Goal: Task Accomplishment & Management: Manage account settings

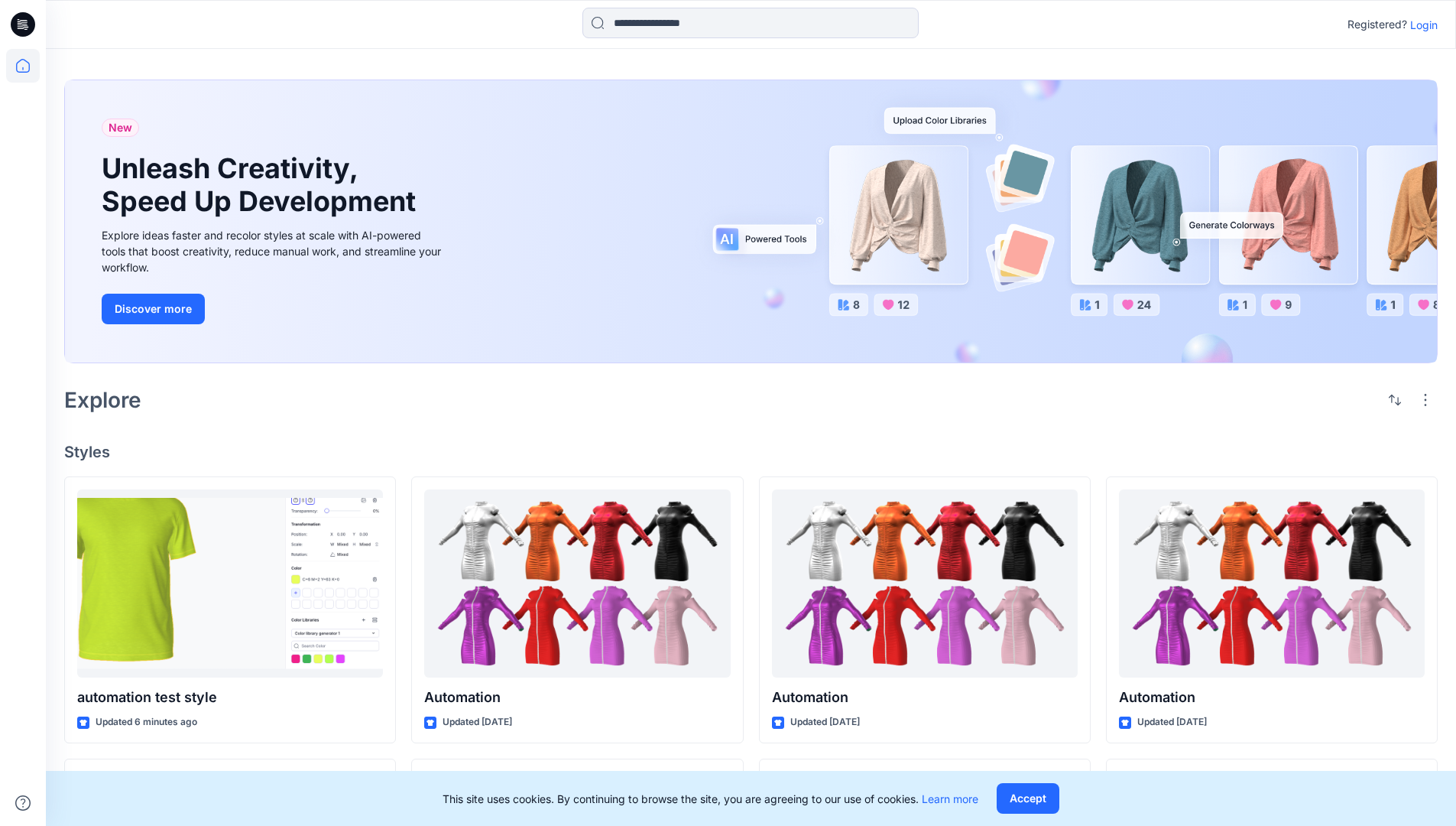
click at [1420, 25] on p "Login" at bounding box center [1423, 25] width 28 height 16
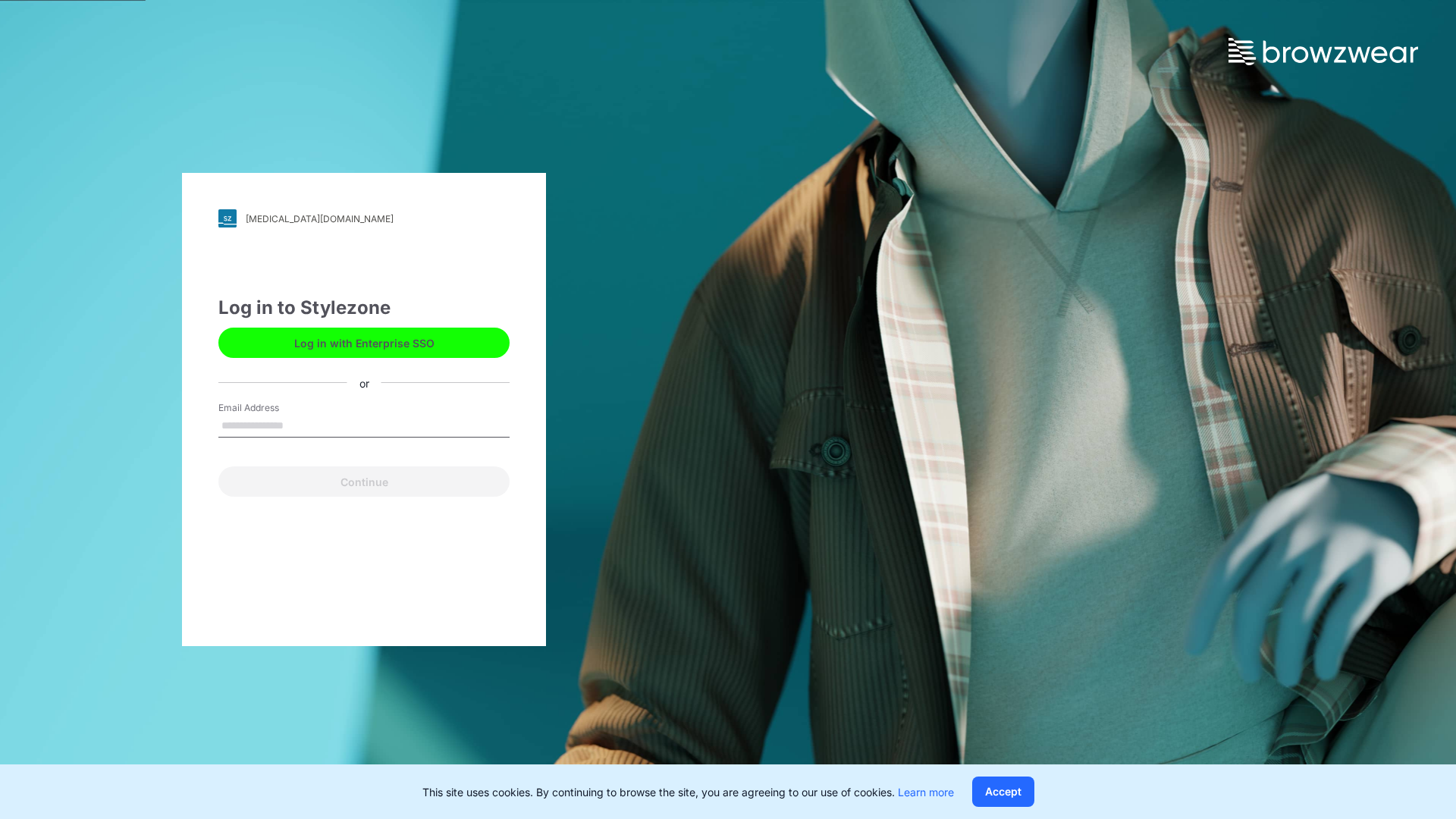
click at [300, 425] on input "Email Address" at bounding box center [364, 426] width 291 height 23
type input "**********"
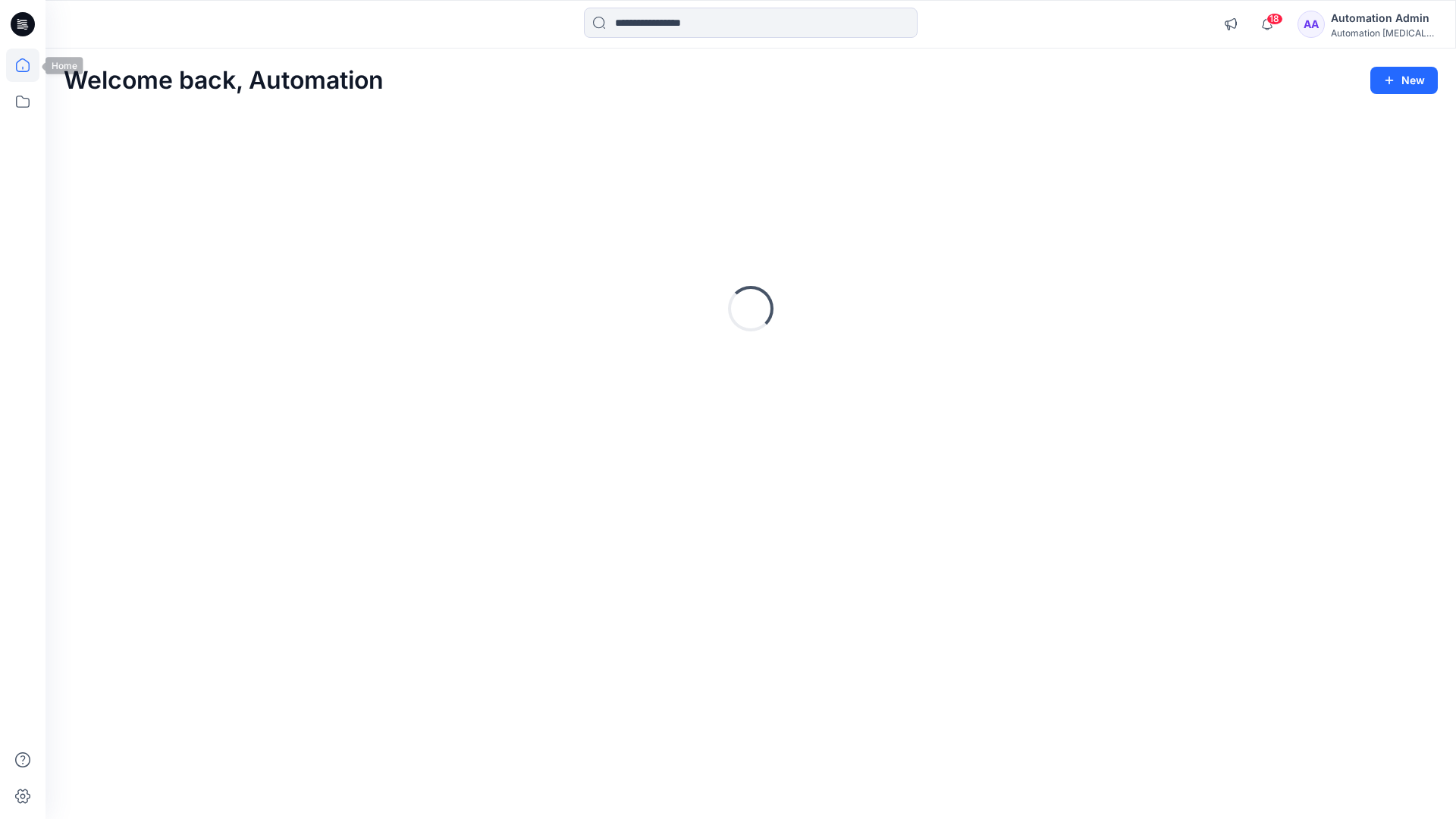
click at [29, 65] on icon at bounding box center [22, 65] width 13 height 13
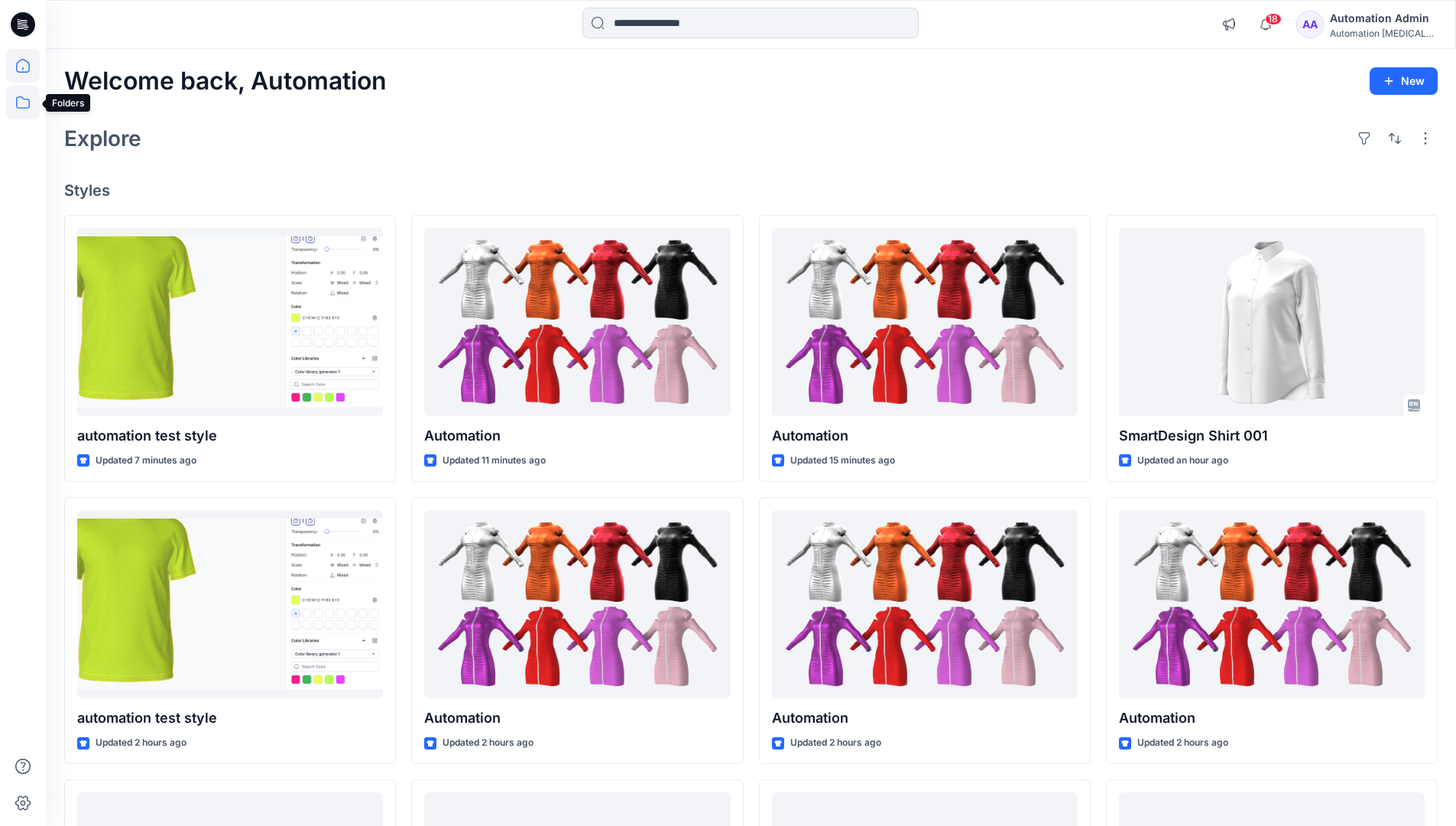
click at [25, 100] on icon at bounding box center [23, 102] width 33 height 33
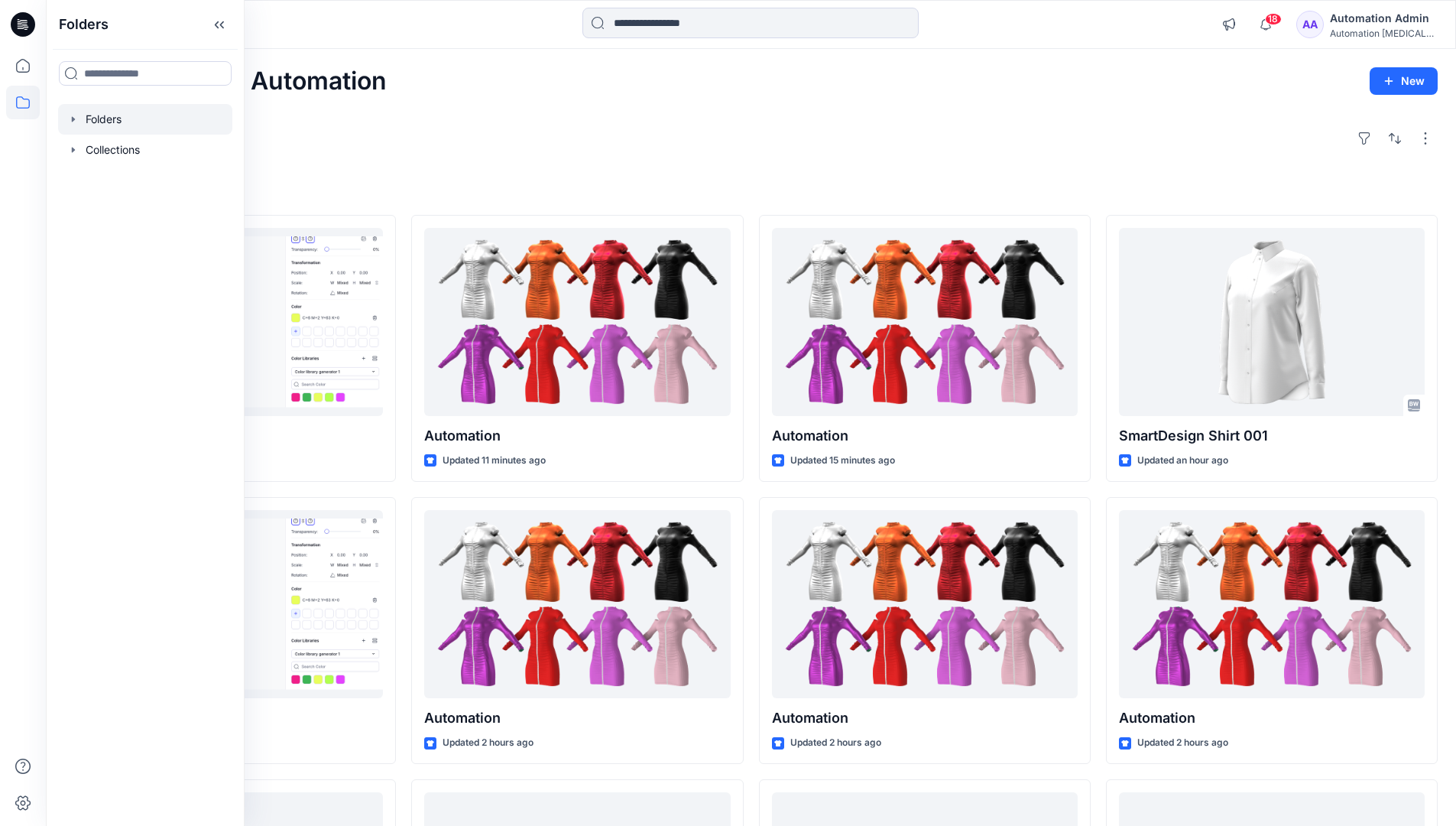
click at [117, 117] on div at bounding box center [145, 119] width 174 height 31
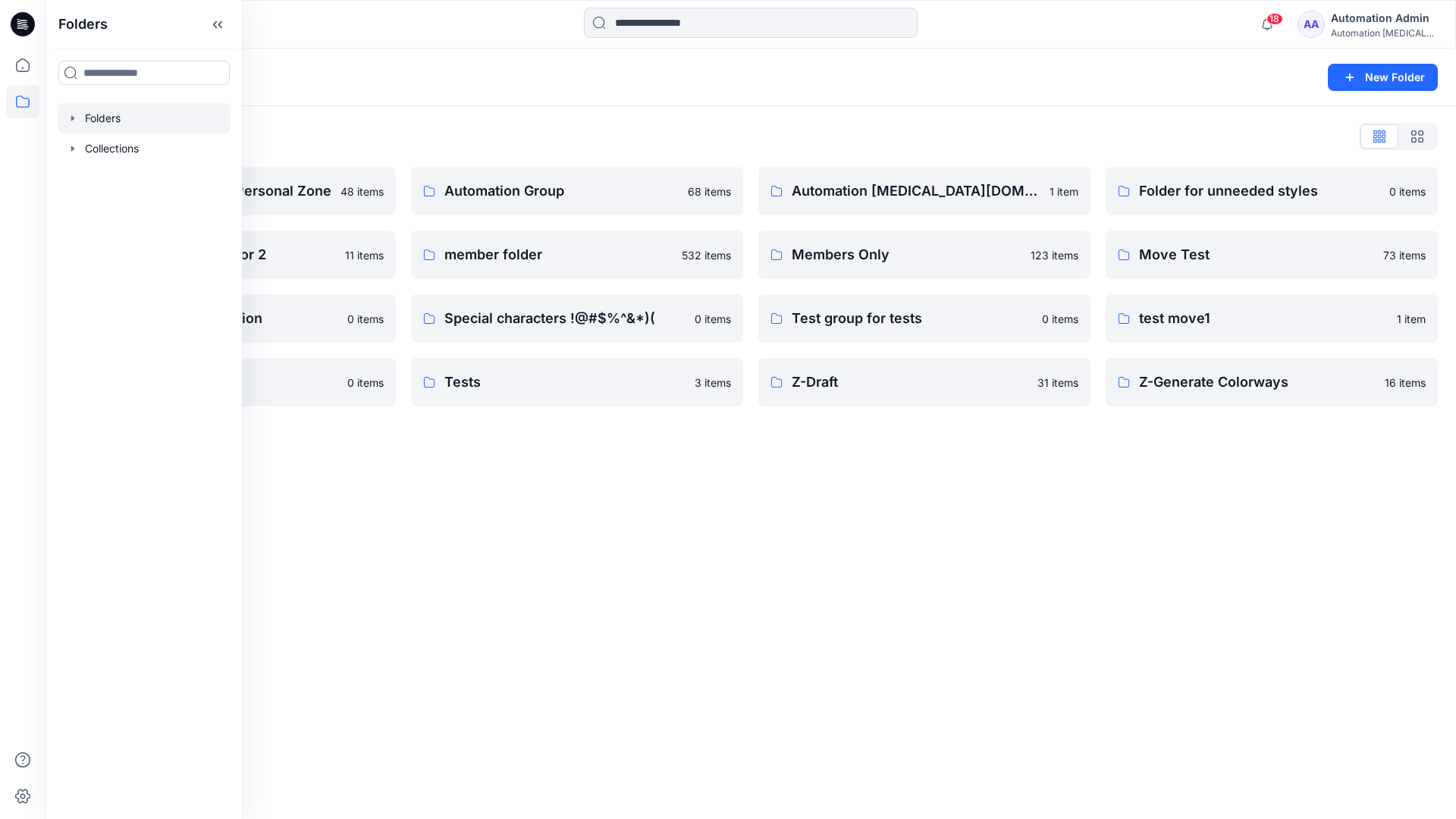
click at [544, 463] on div "Folders New Folder Folders List Automation Admin's Personal Zone 48 items Group…" at bounding box center [751, 433] width 1410 height 770
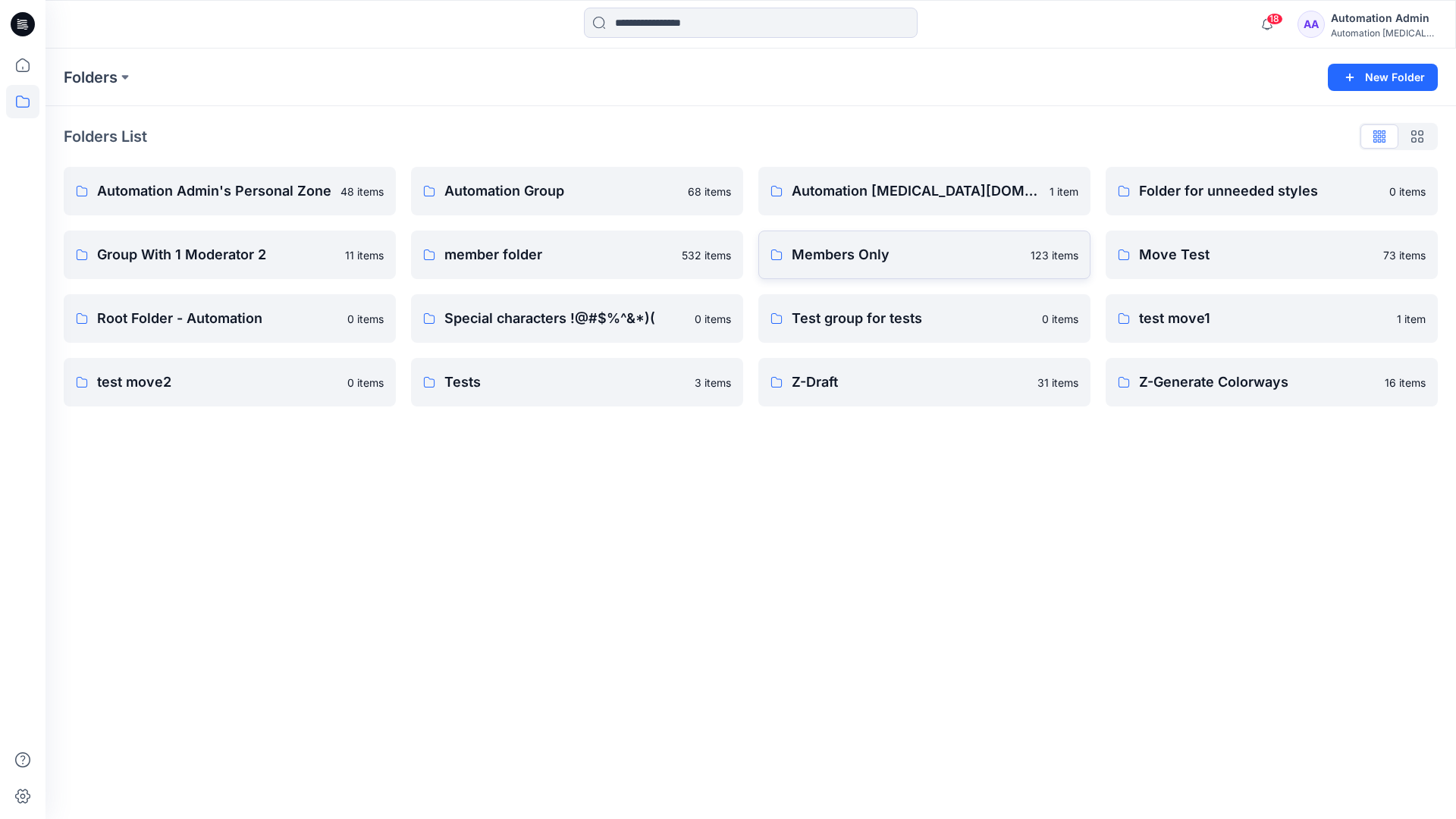
click at [921, 271] on link "Members Only 123 items" at bounding box center [925, 255] width 332 height 49
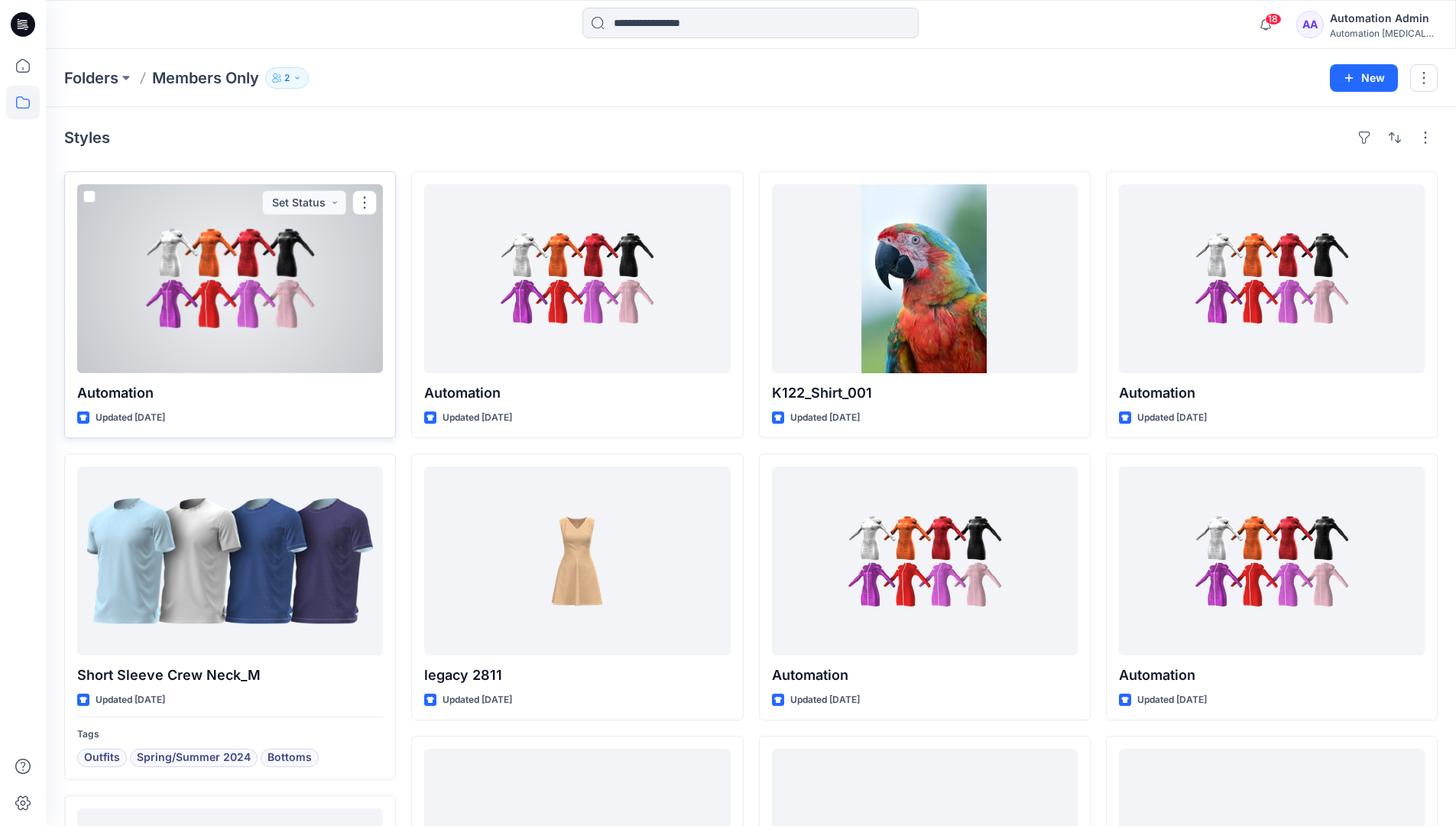
click at [91, 199] on span at bounding box center [89, 196] width 12 height 12
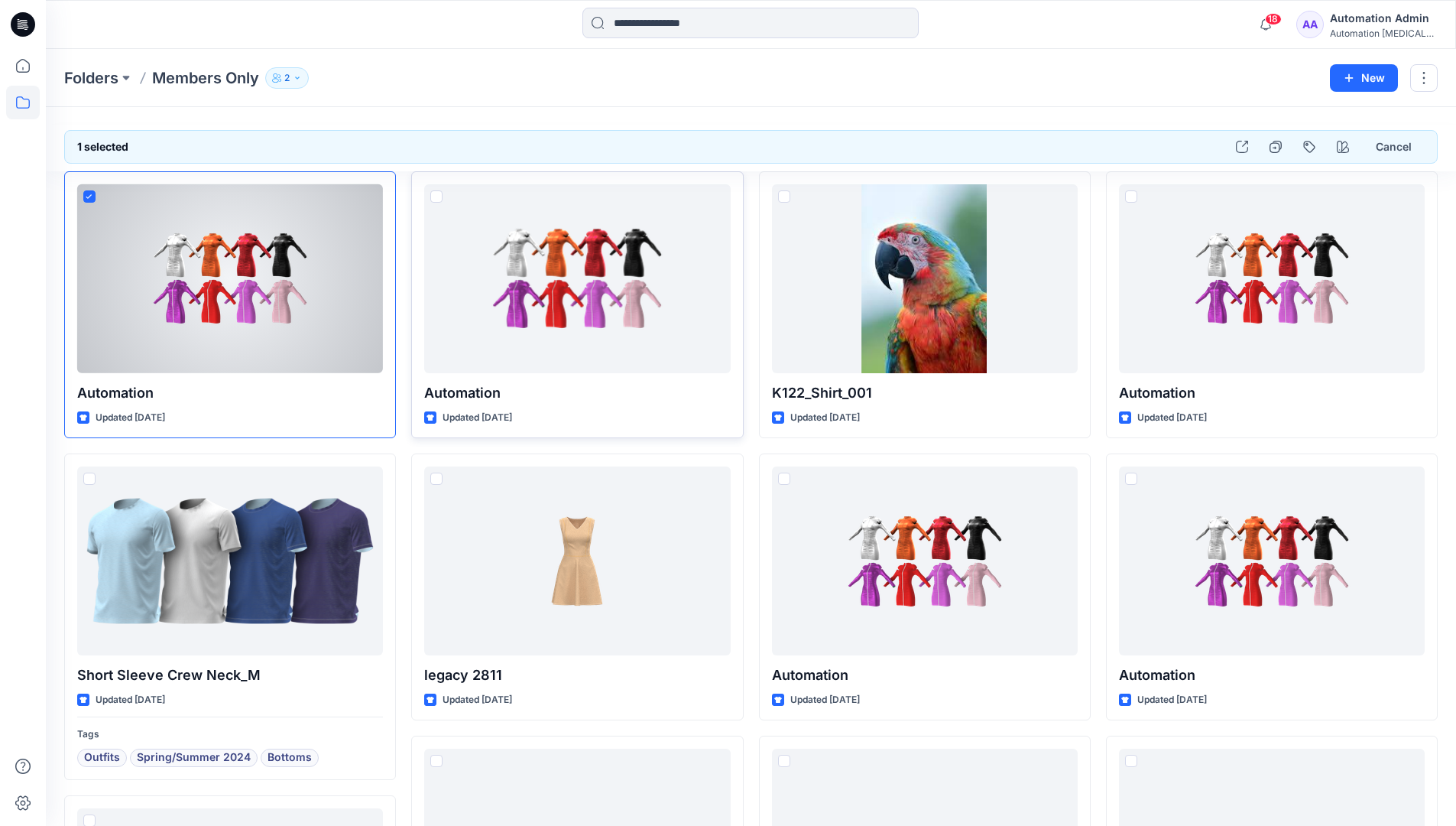
click at [433, 199] on span at bounding box center [435, 196] width 12 height 12
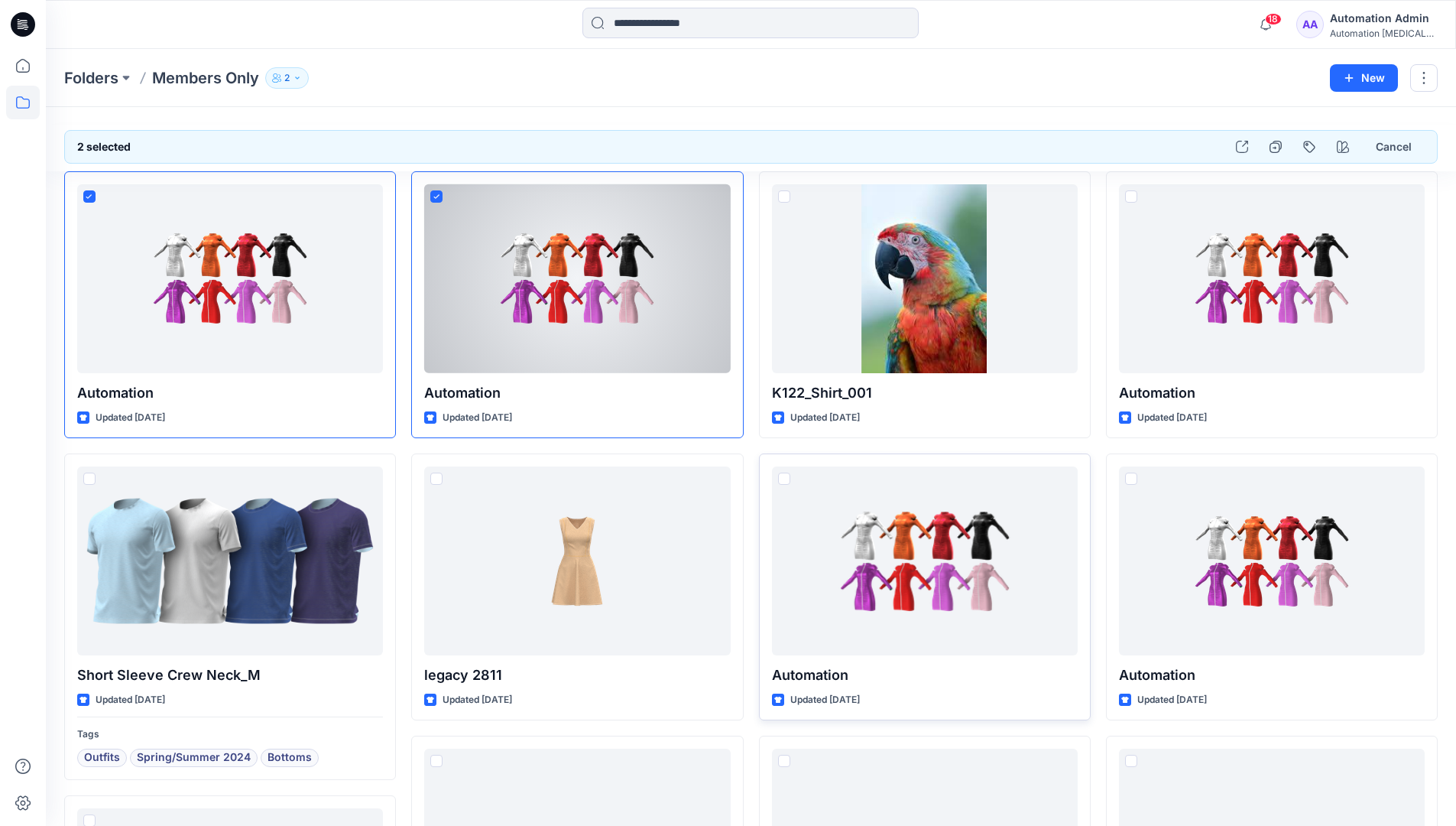
click at [784, 483] on span at bounding box center [784, 478] width 12 height 12
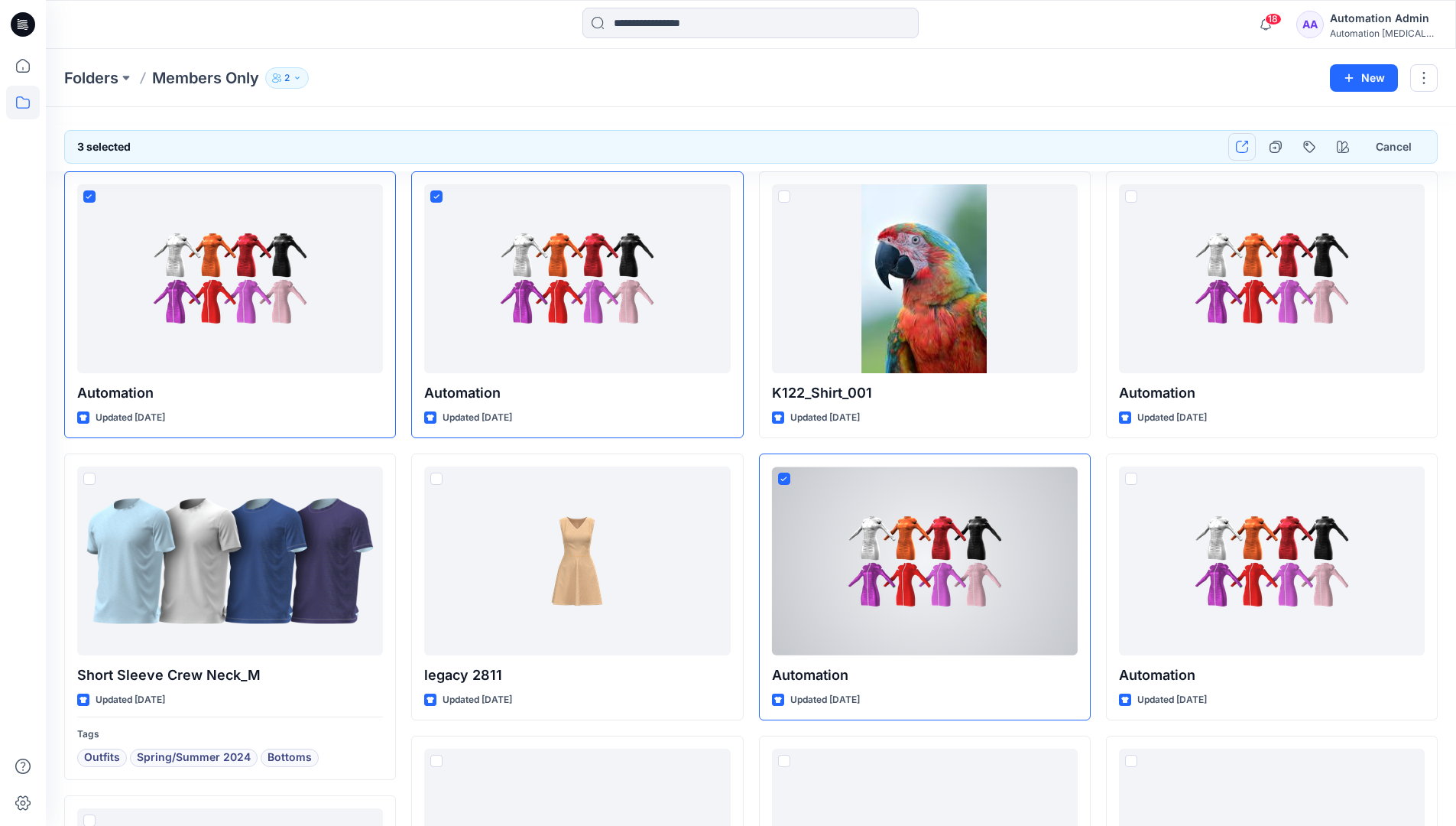
click at [1242, 146] on icon "button" at bounding box center [1241, 146] width 12 height 12
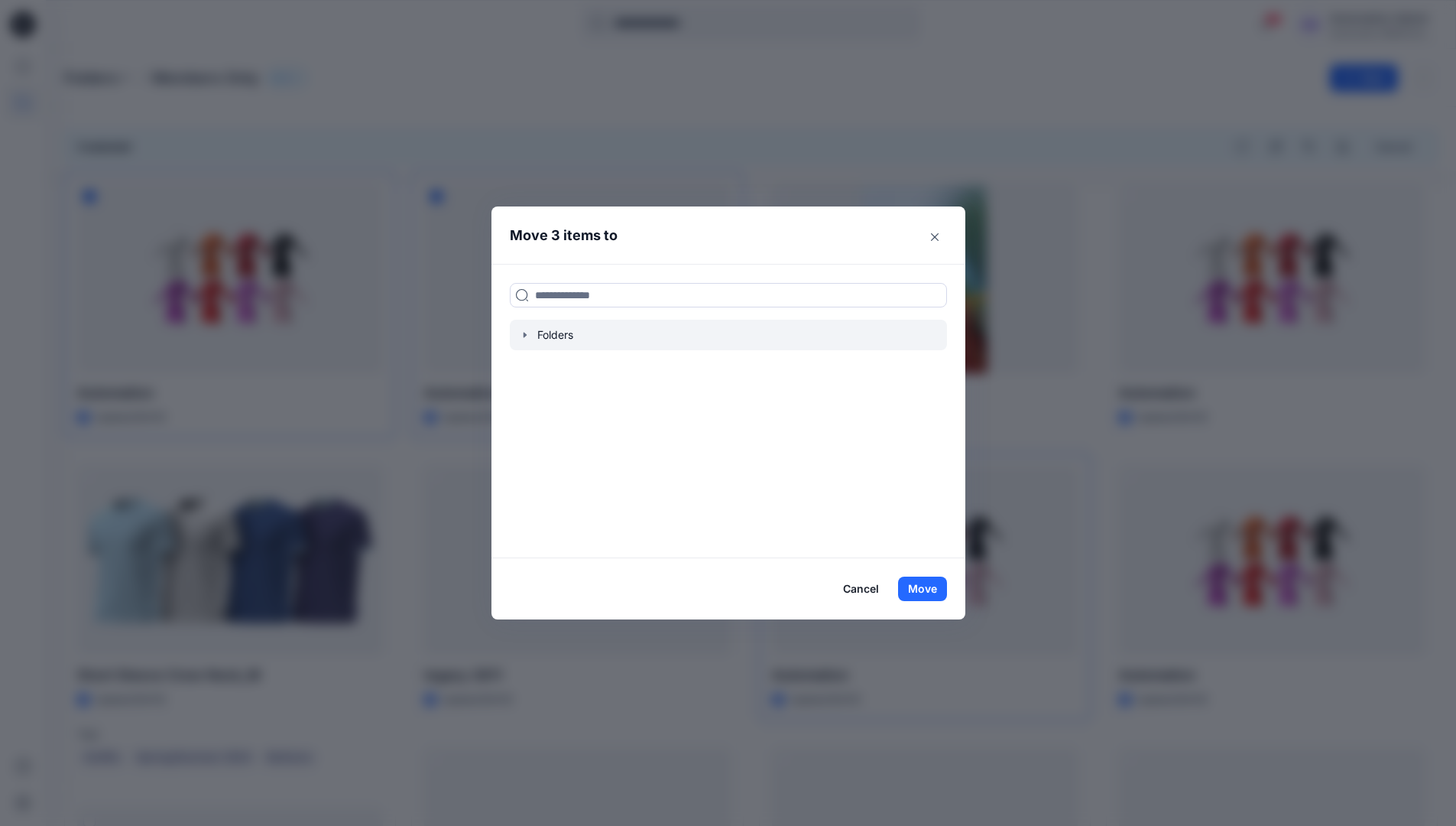
click at [531, 335] on icon "button" at bounding box center [524, 334] width 12 height 12
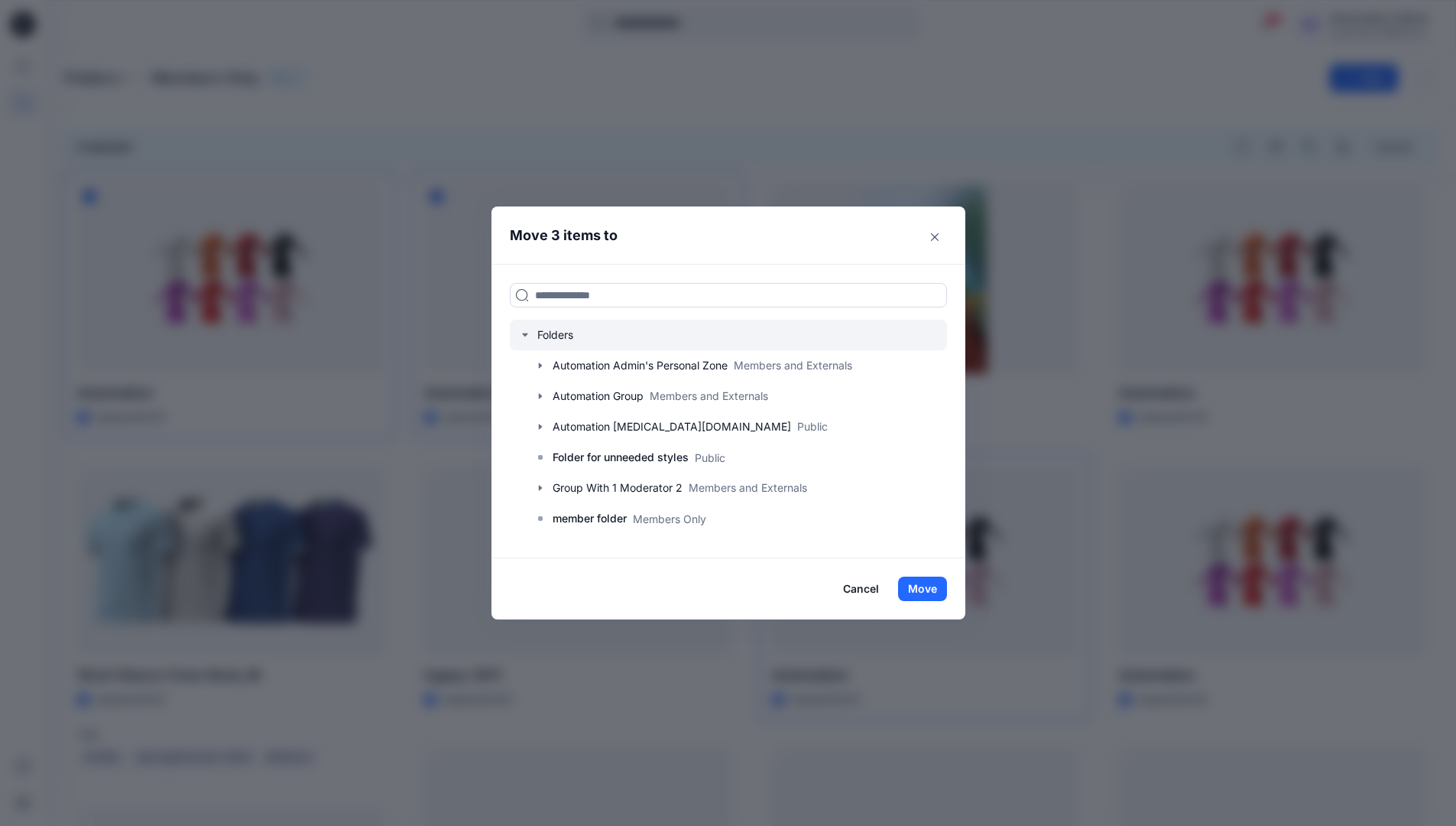
scroll to position [301, 0]
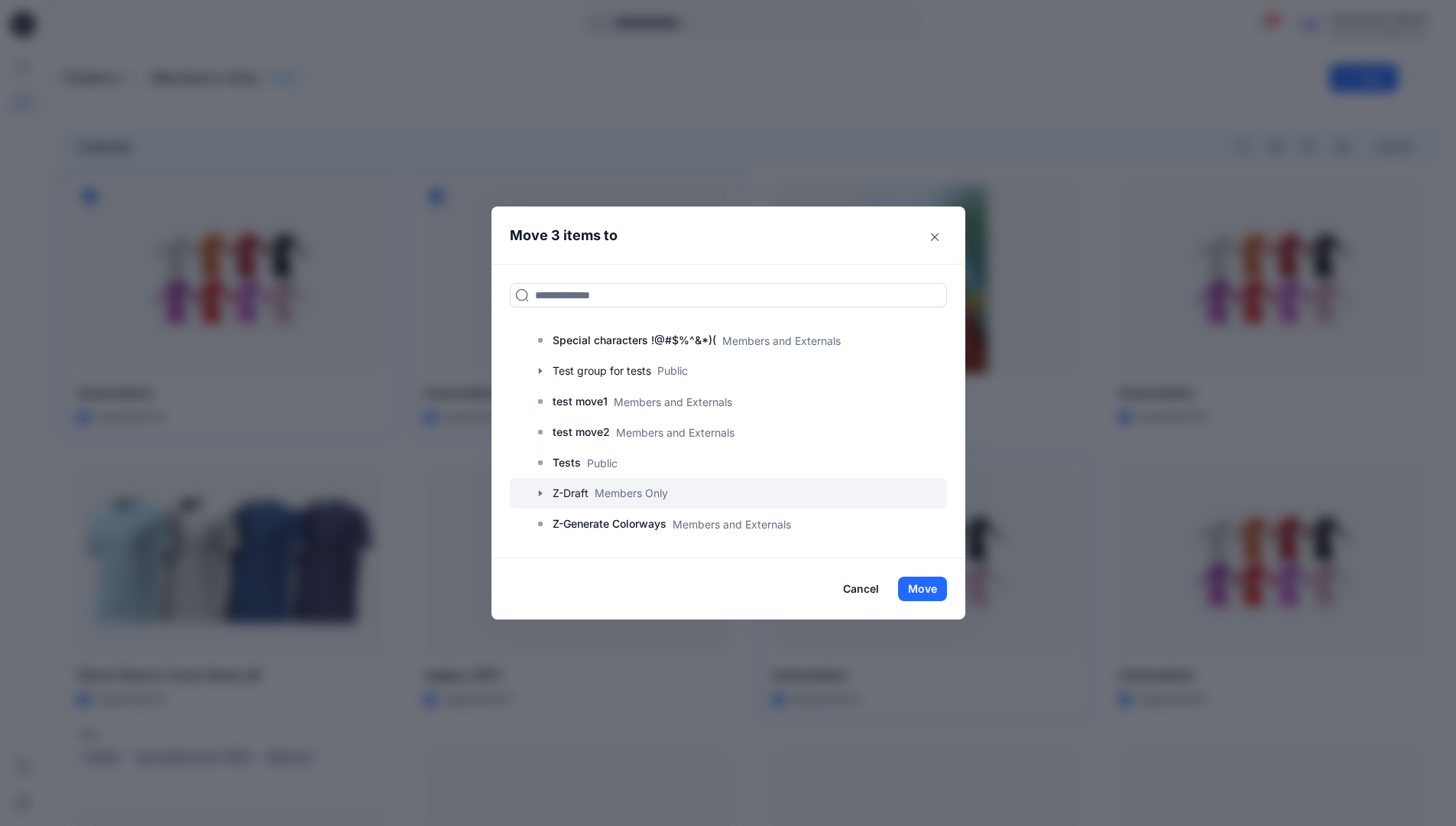
click at [543, 494] on icon "button" at bounding box center [540, 493] width 12 height 12
click at [604, 526] on p "A-Draft" at bounding box center [586, 523] width 36 height 18
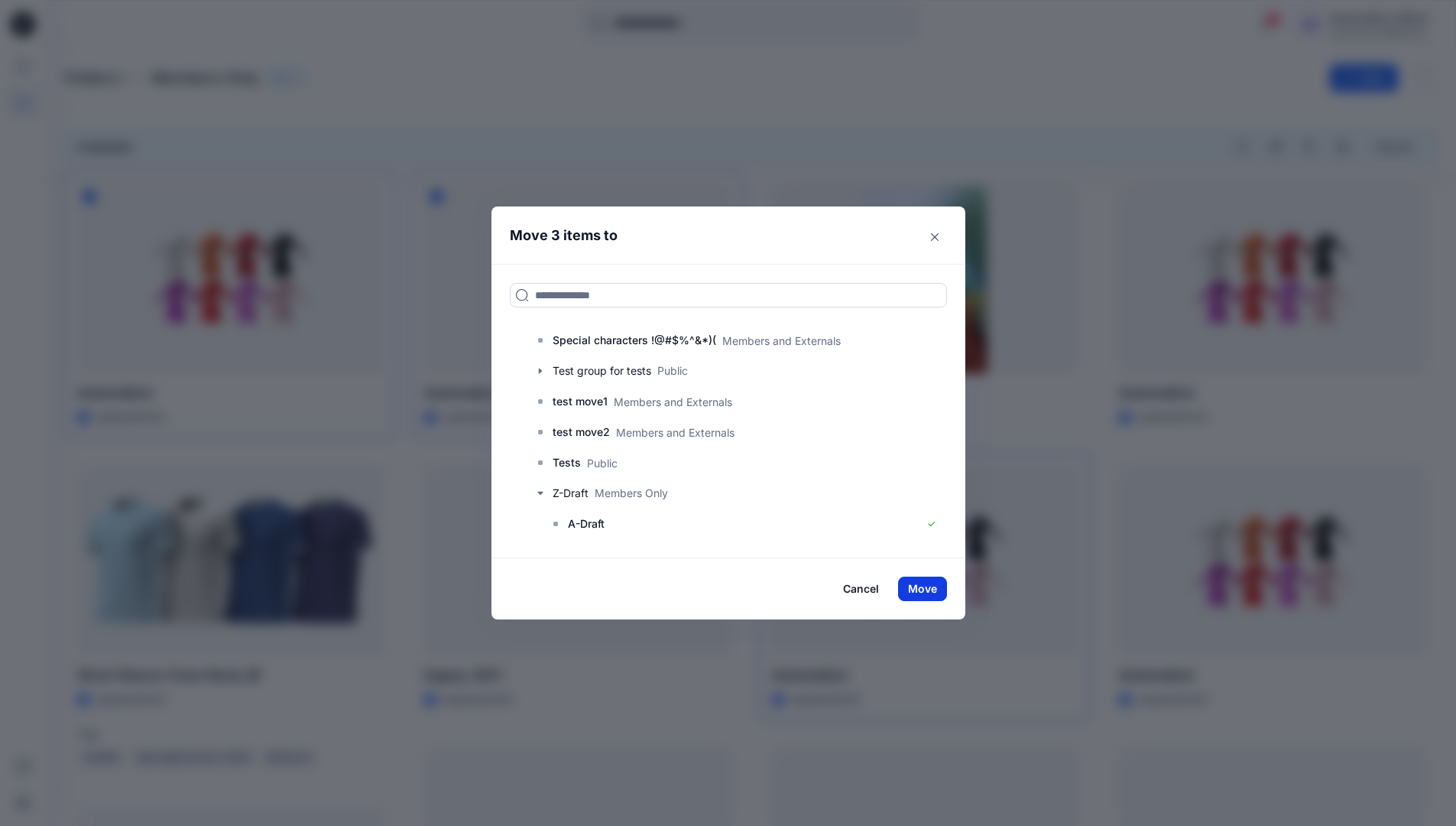
click at [937, 586] on button "Move" at bounding box center [922, 589] width 49 height 25
click at [81, 79] on p "Folders" at bounding box center [91, 78] width 54 height 21
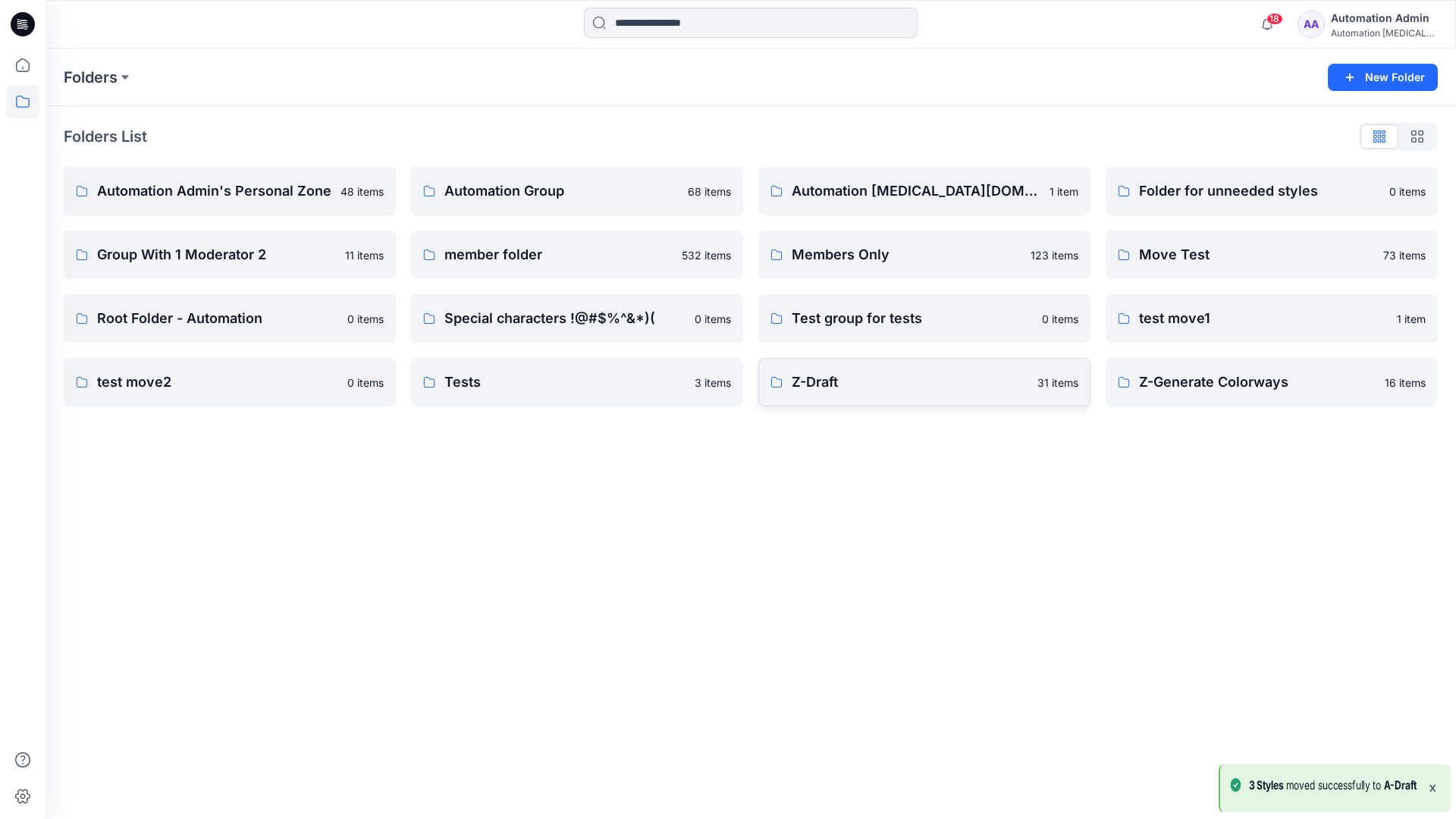
click at [955, 395] on link "Z-Draft 31 items" at bounding box center [925, 382] width 332 height 49
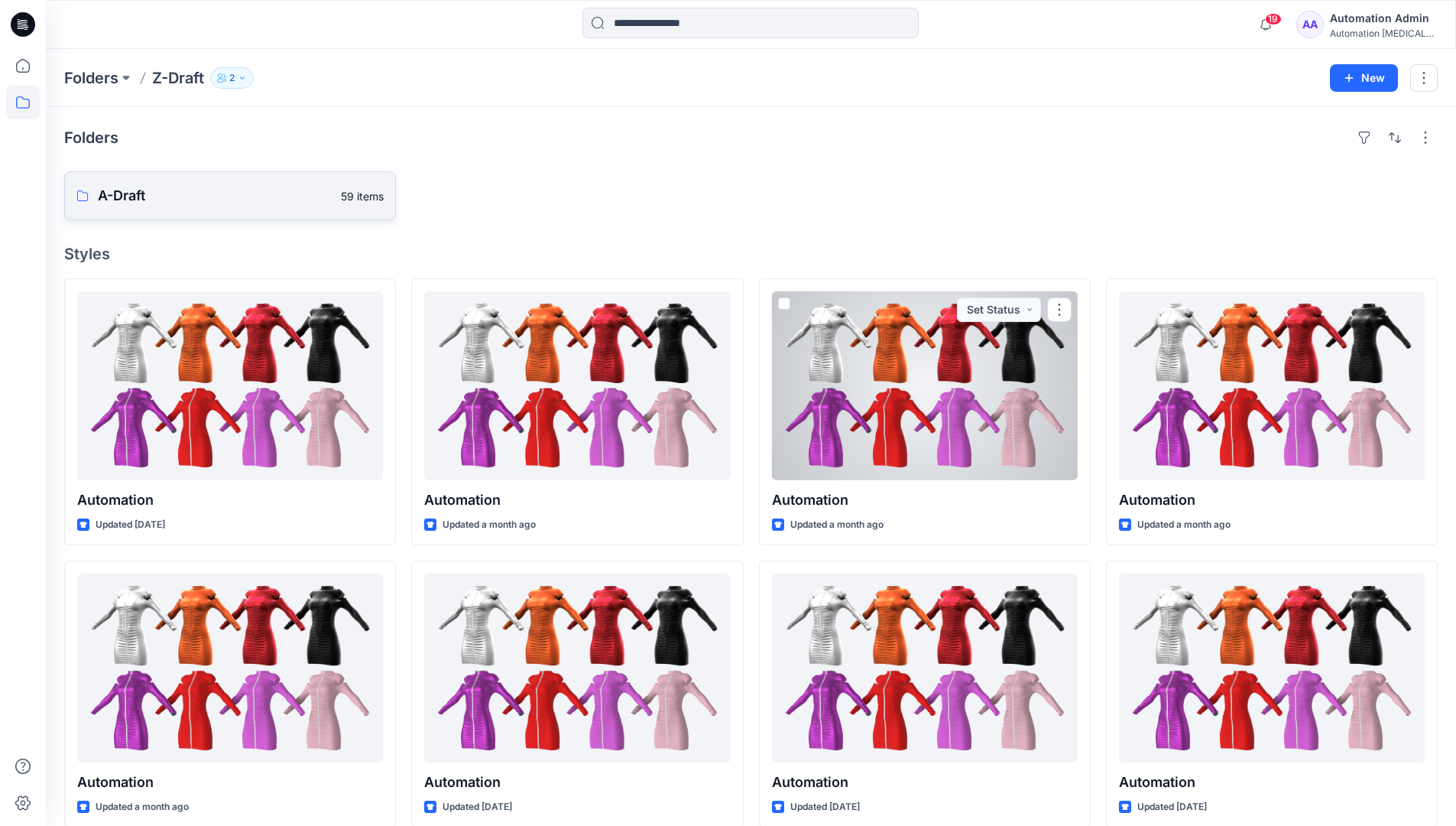
click at [167, 200] on p "A-Draft" at bounding box center [214, 195] width 234 height 21
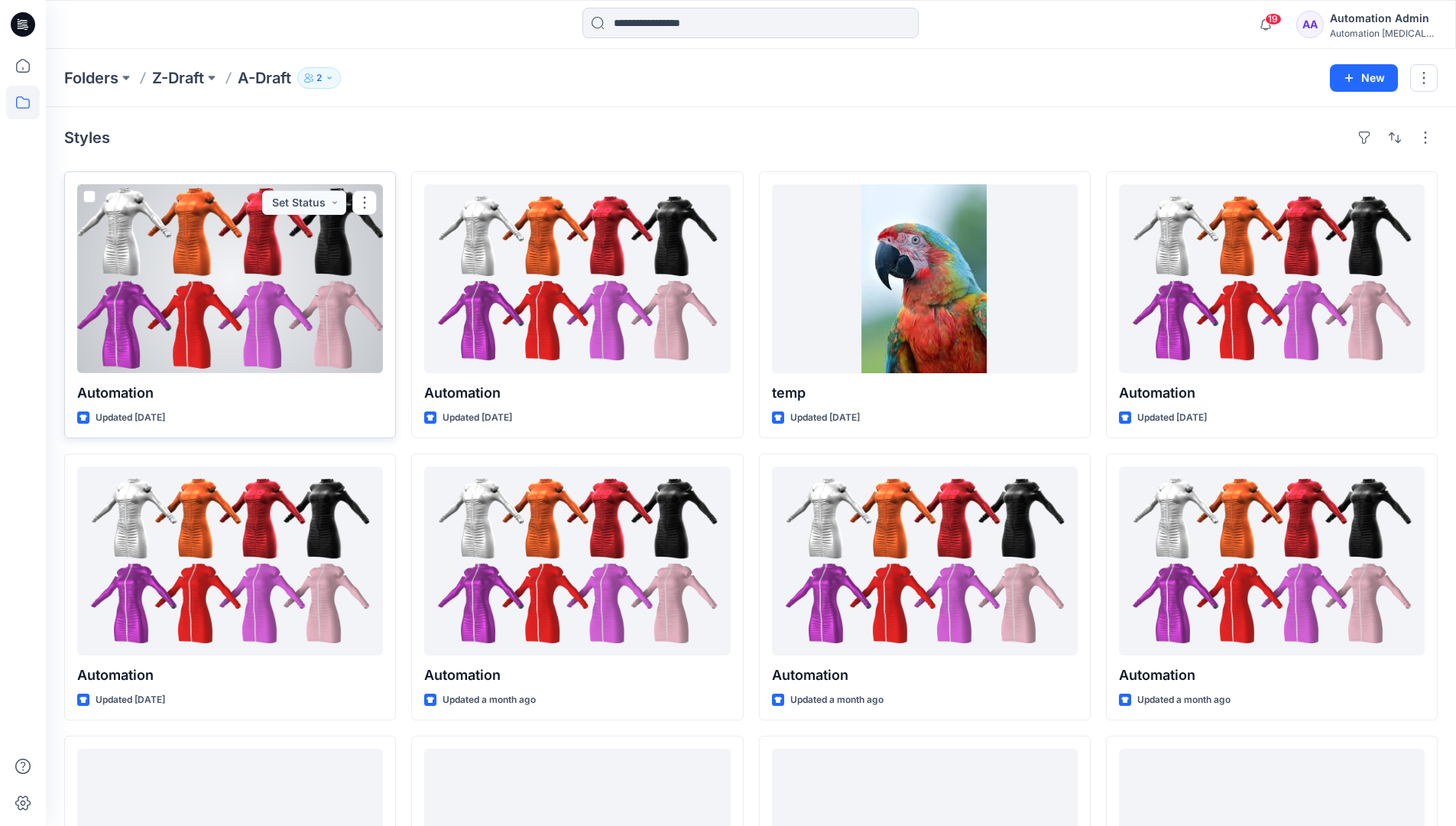
click at [89, 200] on span at bounding box center [89, 196] width 12 height 12
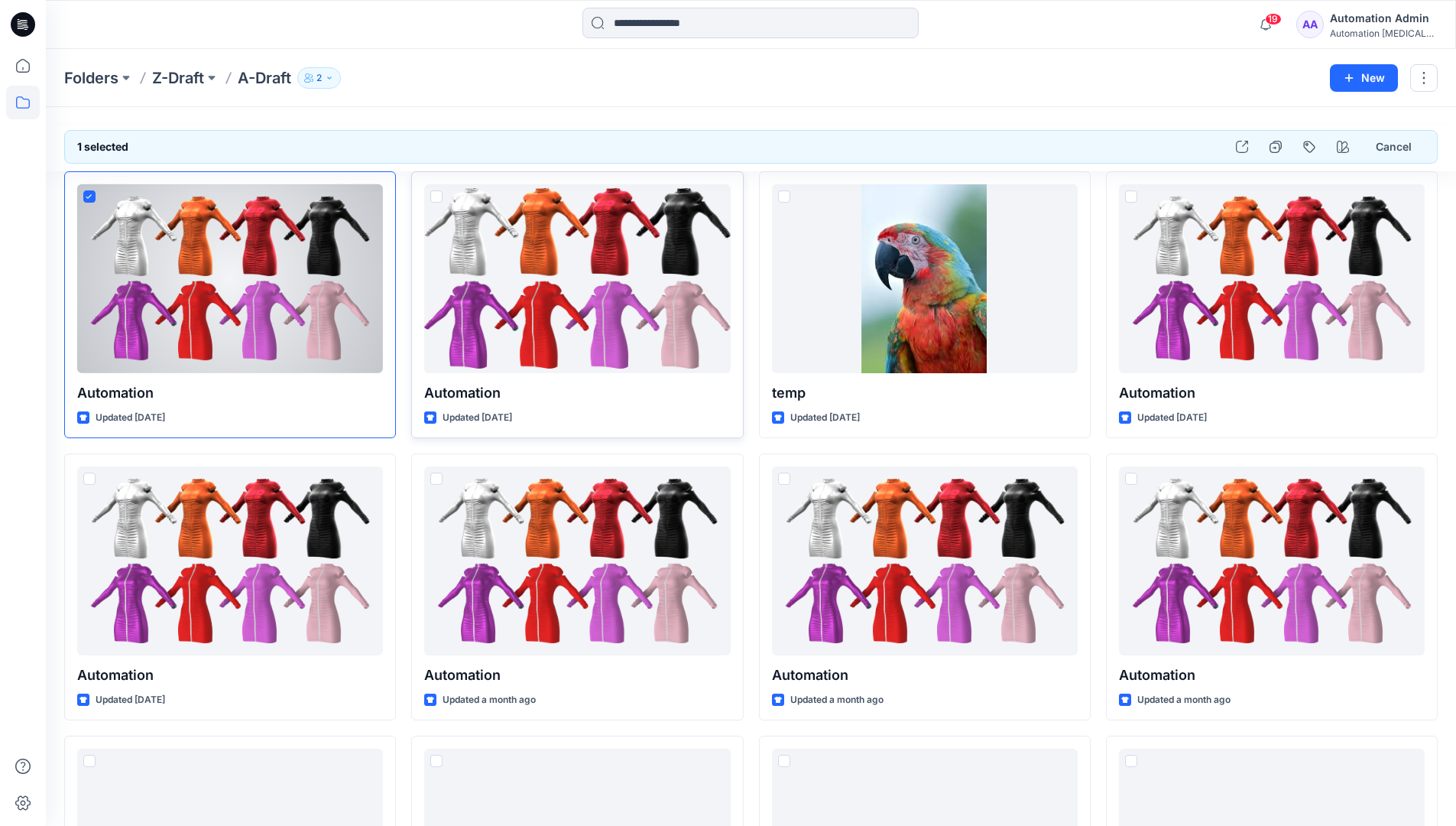
click at [435, 199] on span at bounding box center [435, 196] width 12 height 12
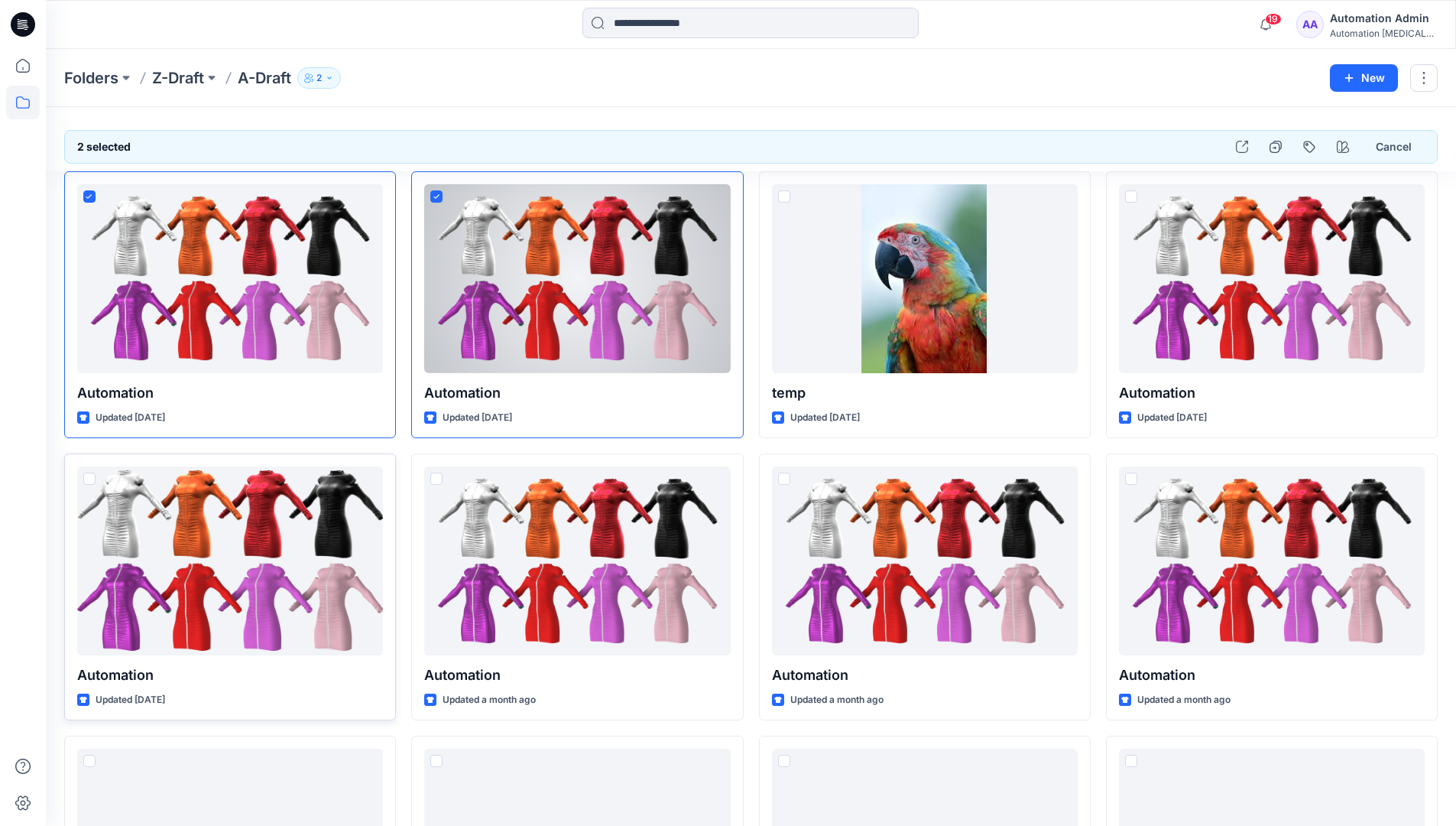
click at [91, 482] on span at bounding box center [89, 478] width 12 height 12
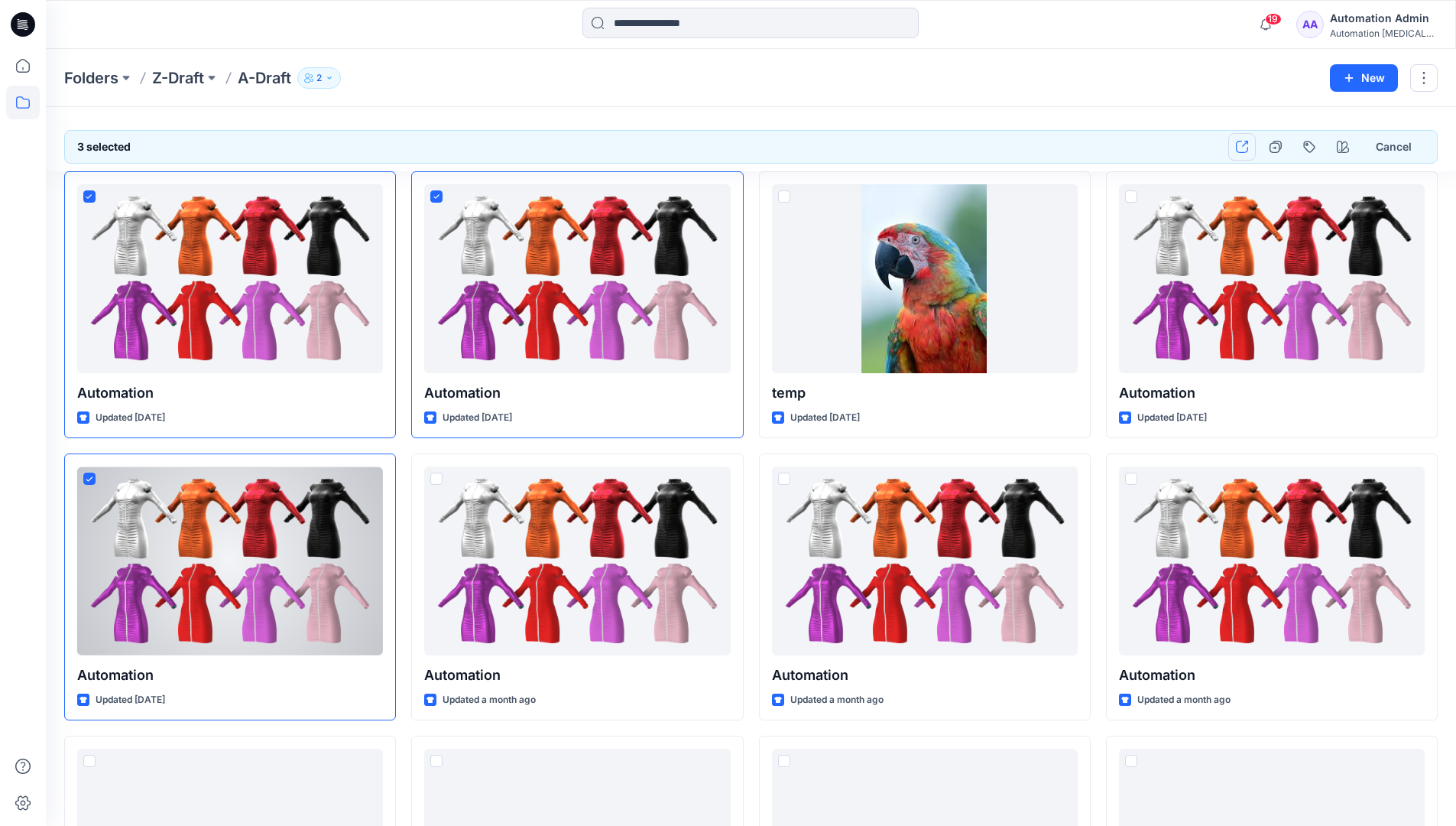
click at [1246, 153] on button "button" at bounding box center [1241, 147] width 28 height 28
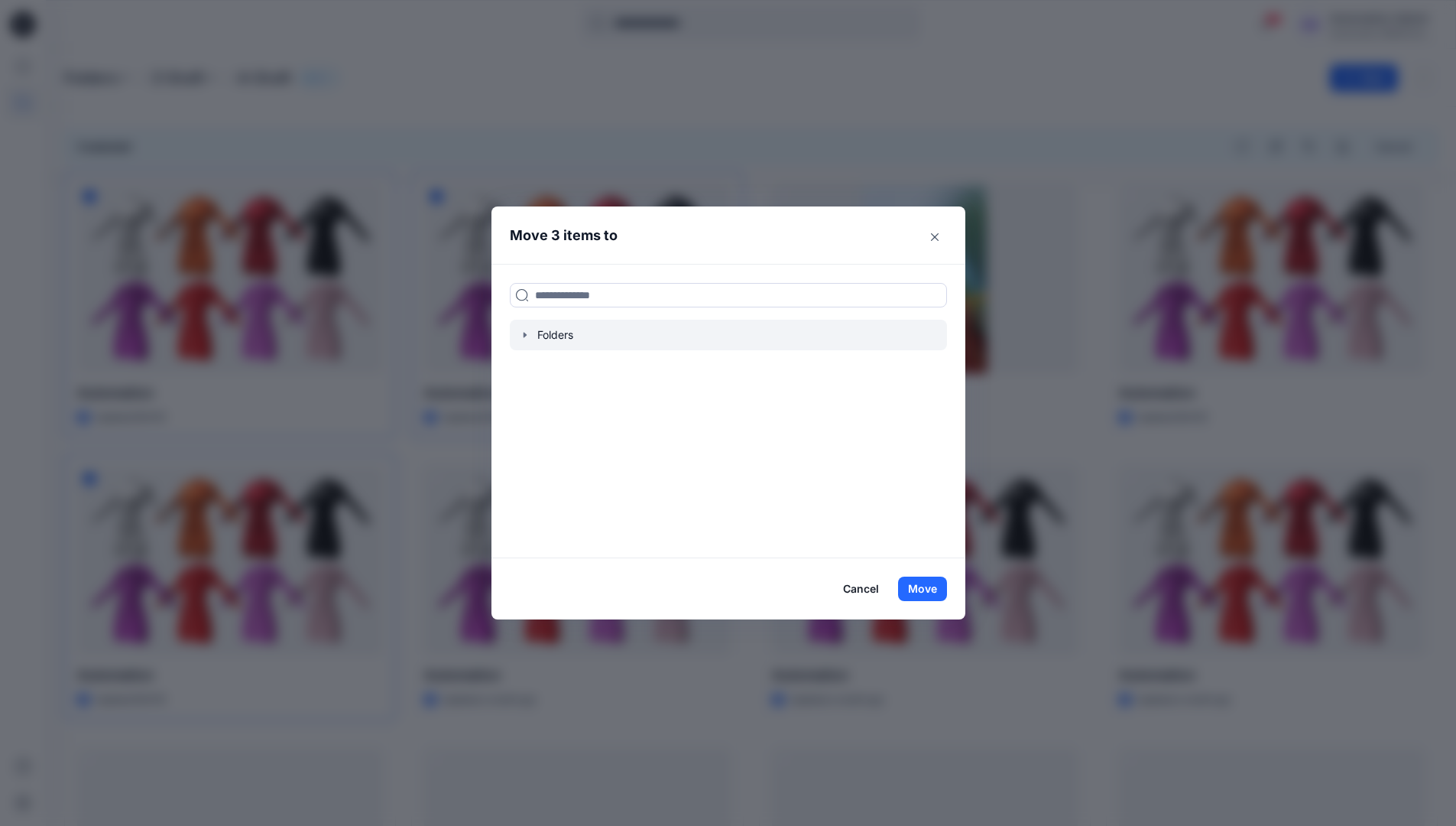
click at [526, 335] on icon "button" at bounding box center [524, 334] width 3 height 6
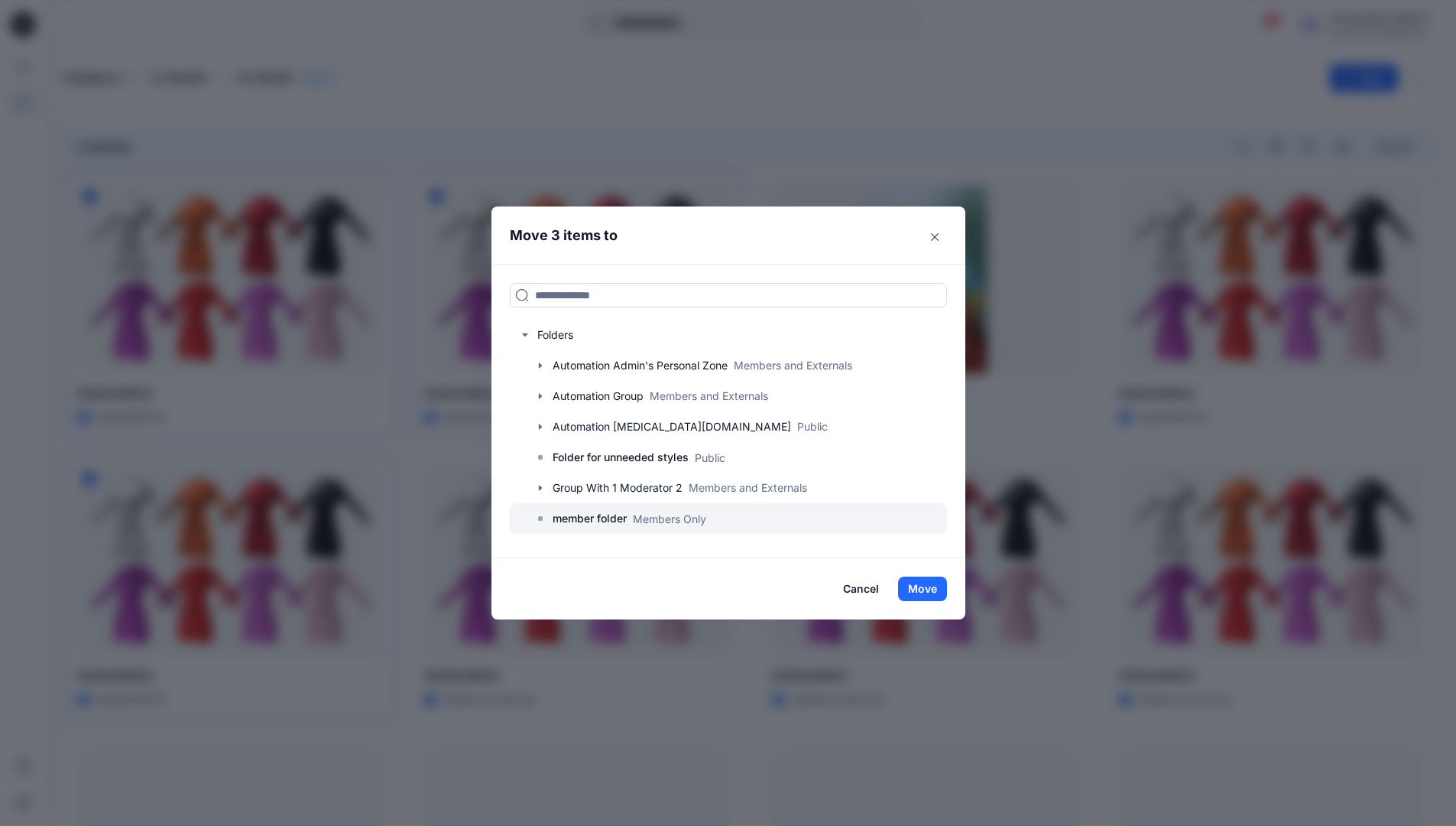
click at [598, 516] on p "member folder" at bounding box center [589, 518] width 74 height 18
click at [929, 590] on button "Move" at bounding box center [922, 589] width 49 height 25
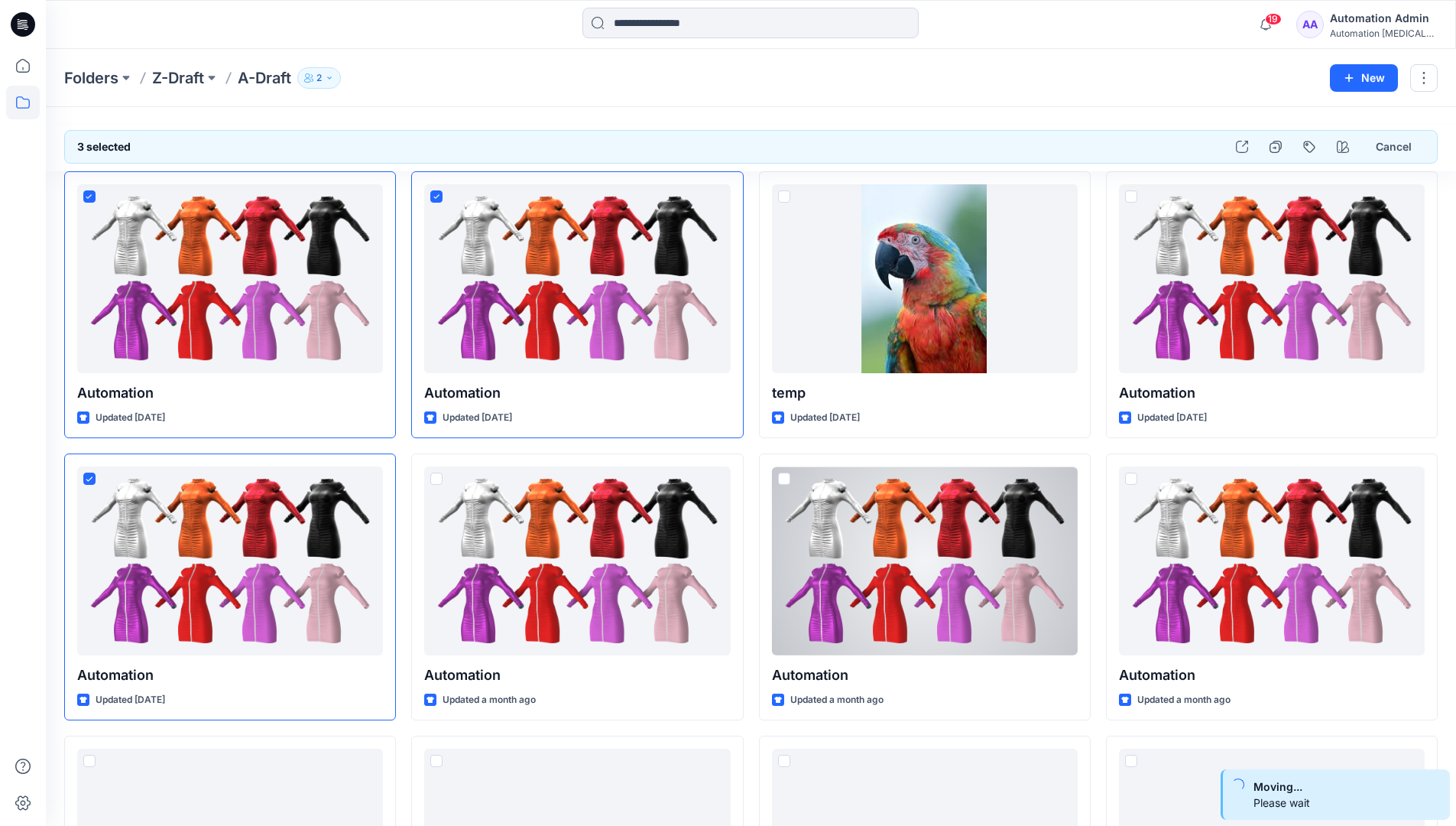
click at [1358, 27] on div "Automation Admin" at bounding box center [1383, 18] width 107 height 18
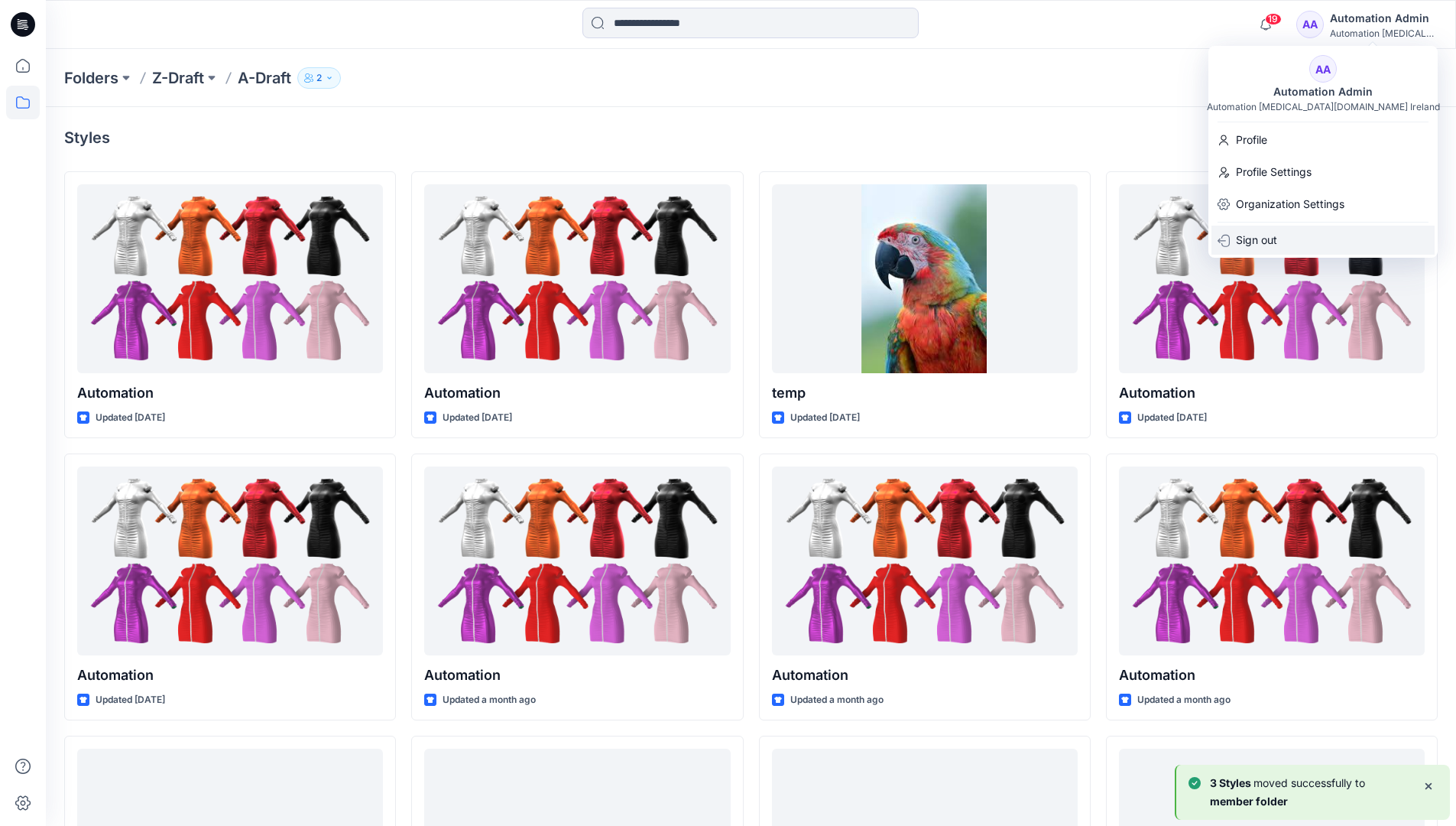
click at [1280, 232] on div "Sign out" at bounding box center [1322, 240] width 223 height 29
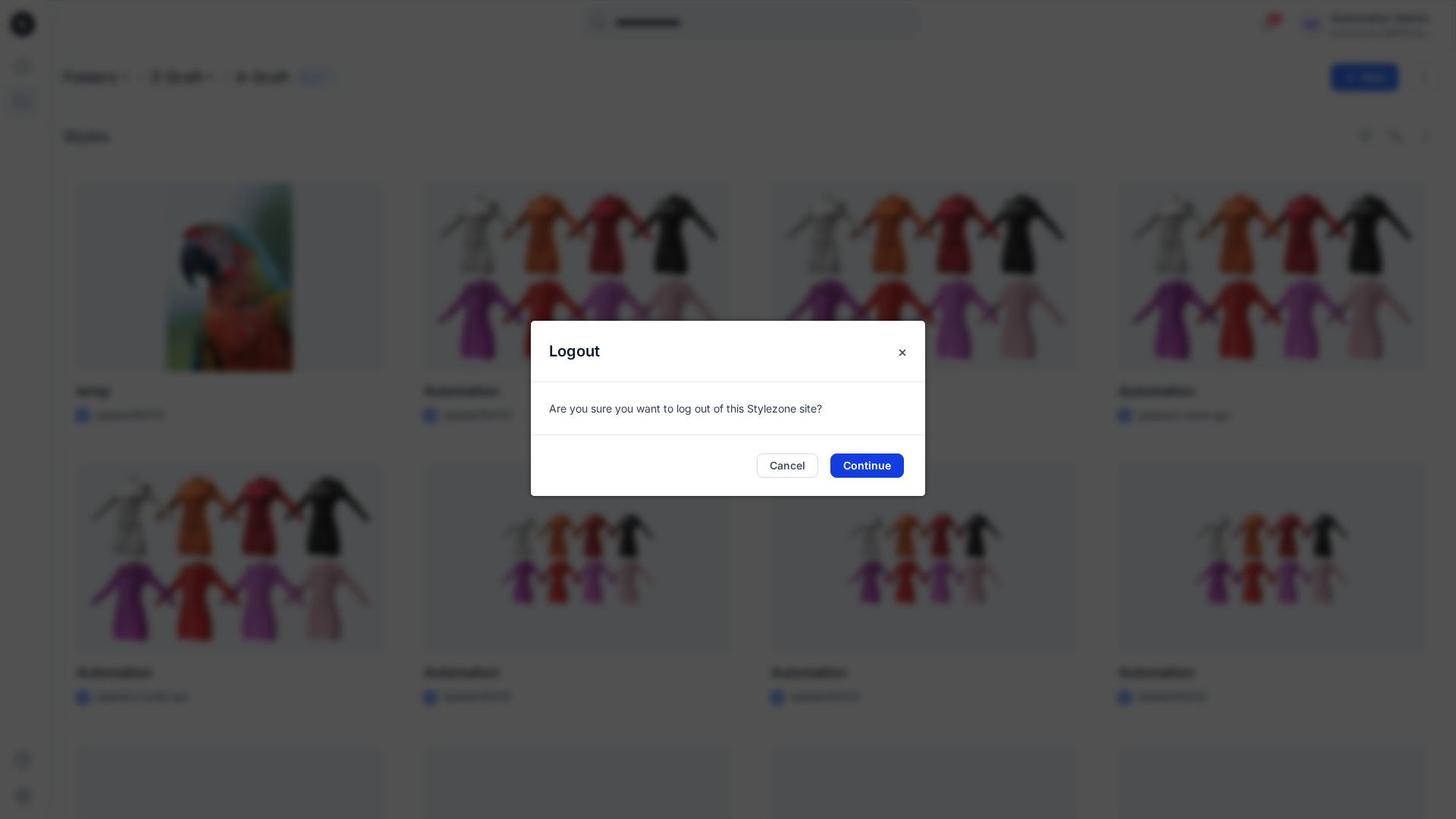
click at [856, 459] on button "Continue" at bounding box center [867, 465] width 73 height 24
